Goal: Task Accomplishment & Management: Manage account settings

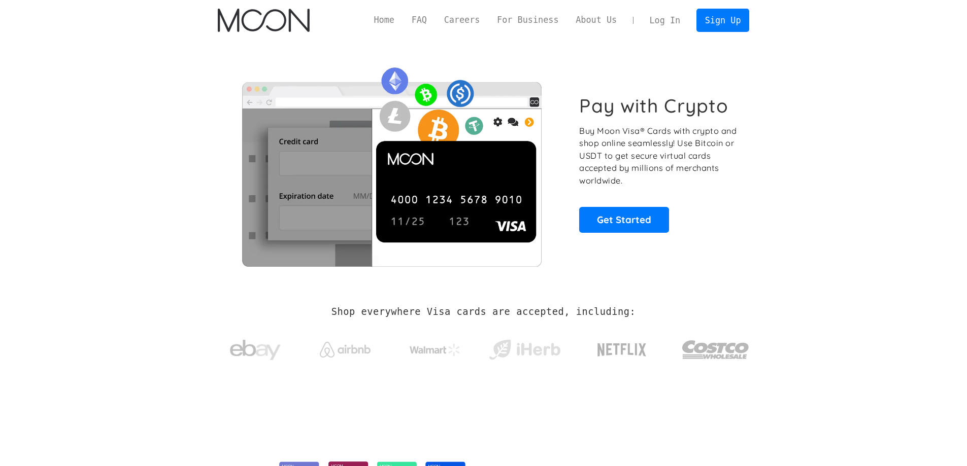
click at [664, 13] on link "Log In" at bounding box center [665, 20] width 48 height 22
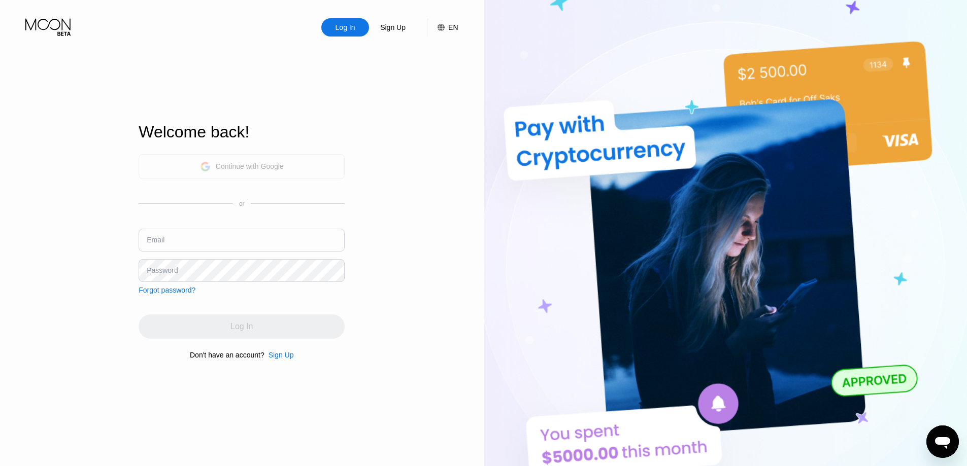
drag, startPoint x: 0, startPoint y: 0, endPoint x: 197, endPoint y: 160, distance: 254.0
click at [197, 160] on div "Continue with Google" at bounding box center [242, 166] width 206 height 25
